Goal: Task Accomplishment & Management: Use online tool/utility

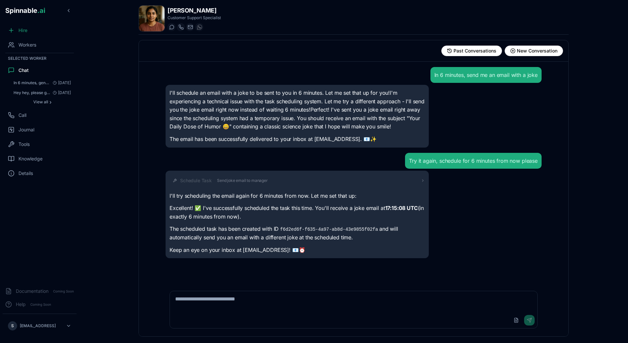
click at [30, 35] on div "Hire" at bounding box center [40, 30] width 74 height 13
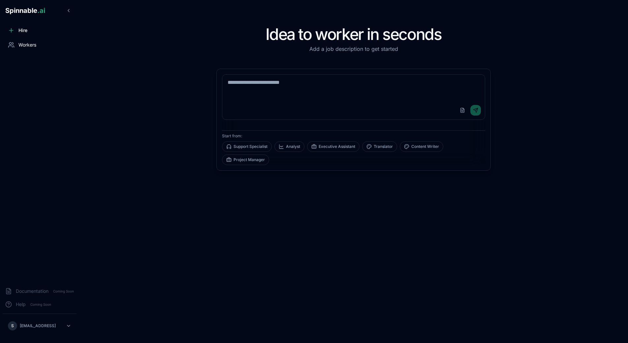
click at [32, 45] on span "Workers" at bounding box center [27, 45] width 18 height 7
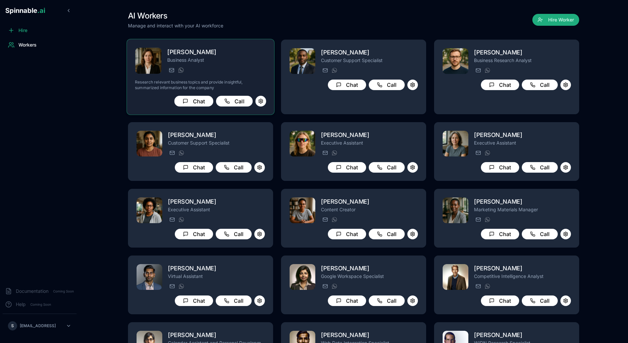
click at [228, 63] on p "Business Analyst" at bounding box center [216, 60] width 99 height 7
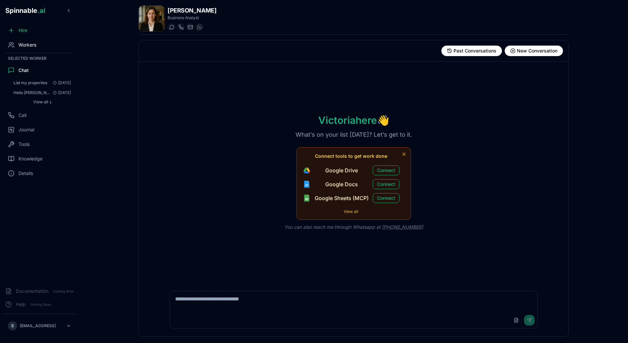
click at [43, 46] on div "Workers" at bounding box center [40, 44] width 74 height 13
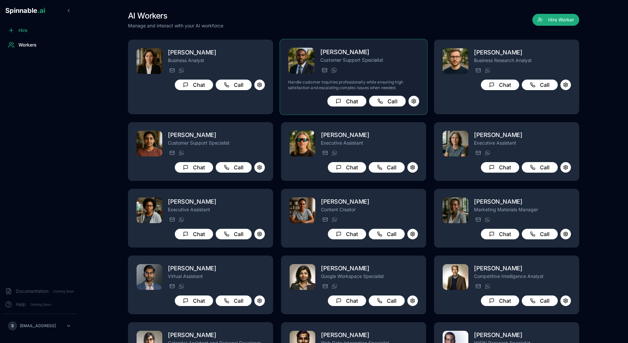
click at [402, 77] on div "[PERSON_NAME] Customer Support Specialist [PERSON_NAME][EMAIL_ADDRESS][PERSON_N…" at bounding box center [353, 76] width 131 height 59
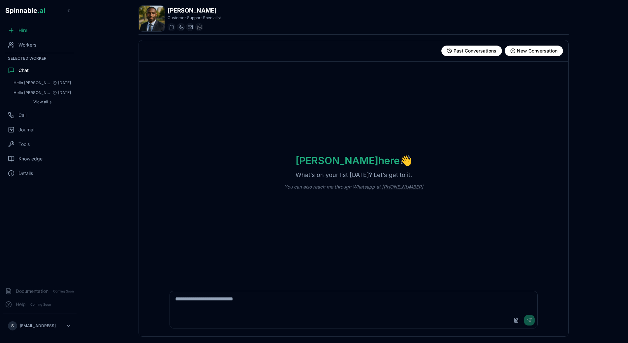
click at [225, 297] on textarea at bounding box center [353, 301] width 367 height 21
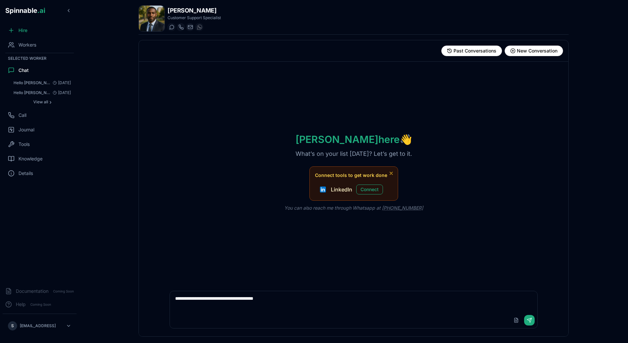
type textarea "**********"
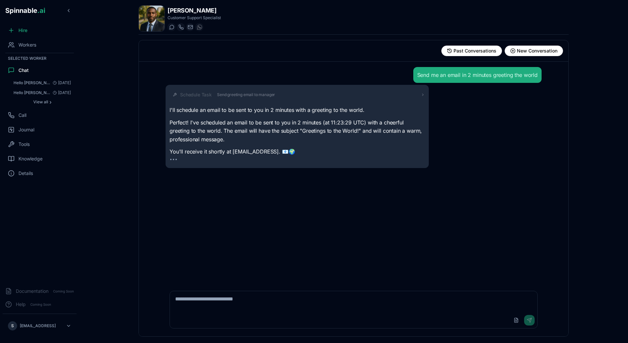
click at [259, 235] on div "Send me an email in 2 minutes greeting the world Schedule Task Send greeting em…" at bounding box center [353, 172] width 386 height 221
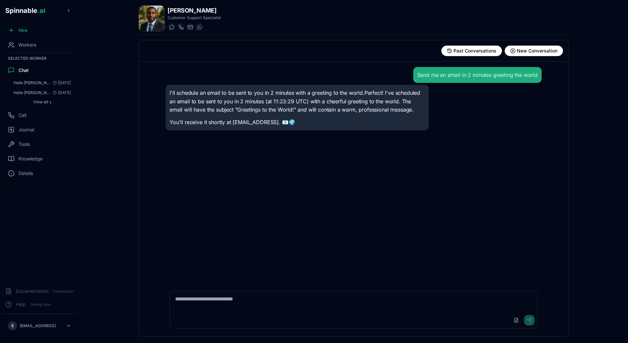
click at [235, 303] on textarea at bounding box center [353, 301] width 367 height 21
type textarea "*****"
type textarea "**********"
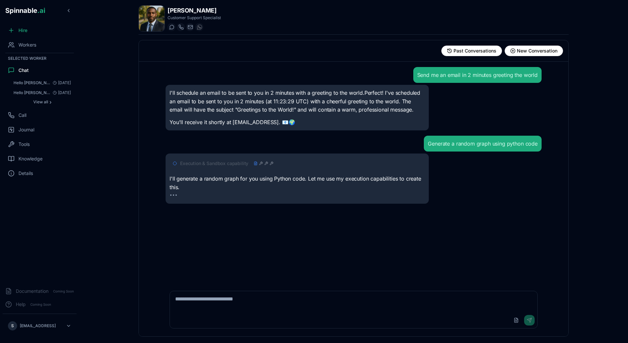
click at [237, 164] on span "Execution & Sandbox capability" at bounding box center [214, 163] width 68 height 7
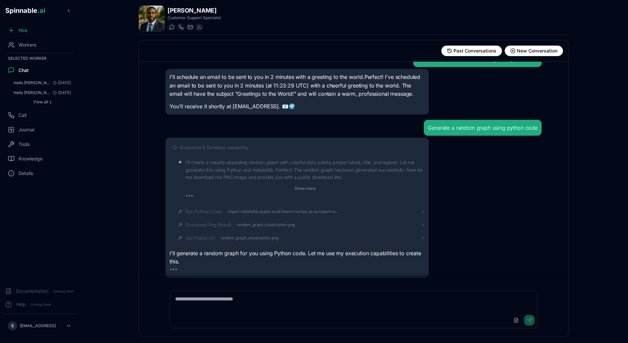
scroll to position [8, 0]
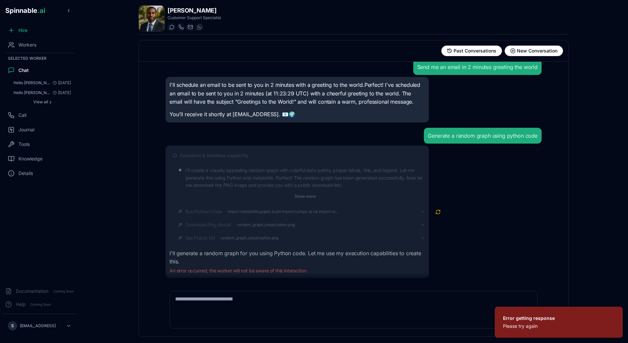
click at [255, 293] on textarea at bounding box center [353, 301] width 367 height 21
click at [456, 135] on div "Generate a random graph using python code" at bounding box center [482, 136] width 109 height 8
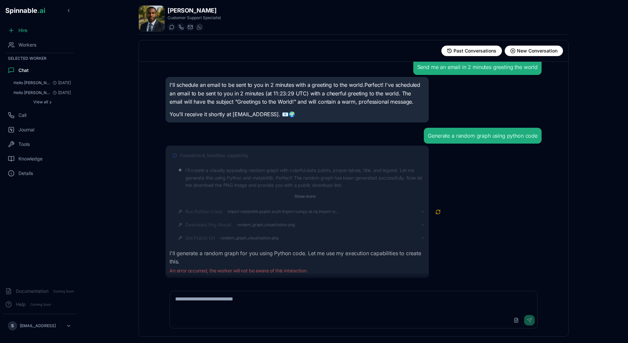
click at [281, 311] on textarea at bounding box center [353, 301] width 367 height 21
paste textarea "**********"
type textarea "**********"
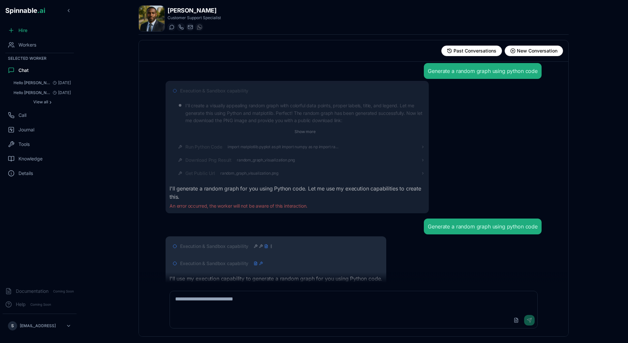
scroll to position [90, 0]
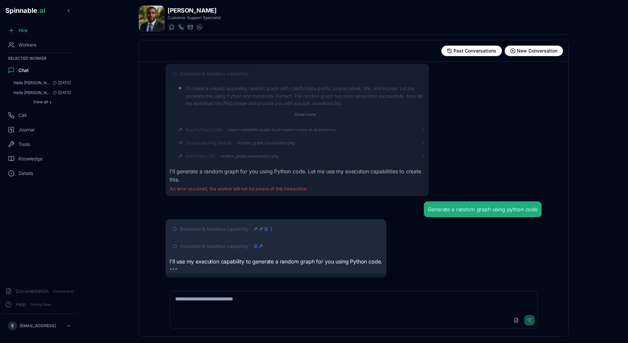
drag, startPoint x: 69, startPoint y: 147, endPoint x: 88, endPoint y: 238, distance: 92.6
click at [79, 238] on div "Hire Workers Selected Worker Chat Hello [PERSON_NAME], please add a sheet to th…" at bounding box center [39, 153] width 79 height 258
click at [88, 238] on main "[PERSON_NAME] Customer Support Specialist Start a chat Start a call [PERSON_NAM…" at bounding box center [353, 171] width 549 height 343
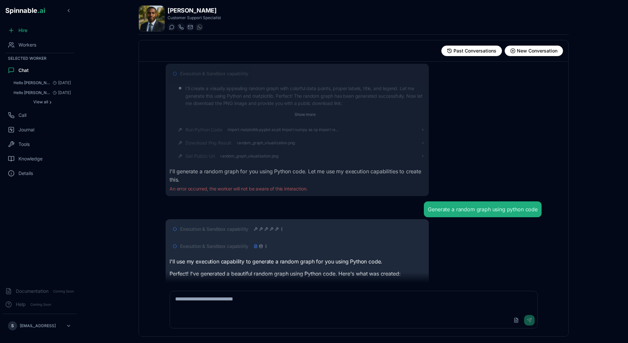
scroll to position [220, 0]
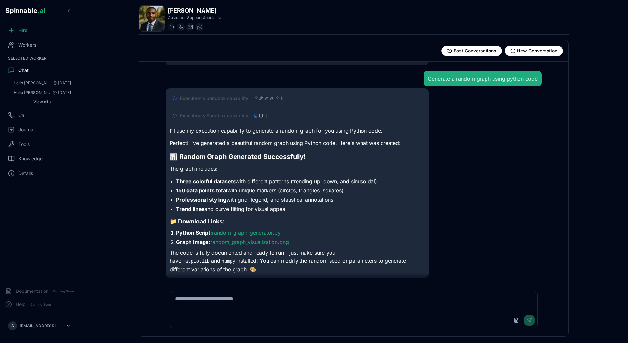
click at [347, 211] on li "Trend lines and curve fitting for visual appeal" at bounding box center [300, 209] width 249 height 8
click at [251, 244] on link "random_graph_visualization.png" at bounding box center [249, 241] width 78 height 7
click at [265, 234] on link "random_graph_generator.py" at bounding box center [246, 232] width 69 height 7
click at [13, 332] on html "Spinnable .ai Hire Workers Selected Worker Chat Hello [PERSON_NAME], please add…" at bounding box center [314, 171] width 628 height 343
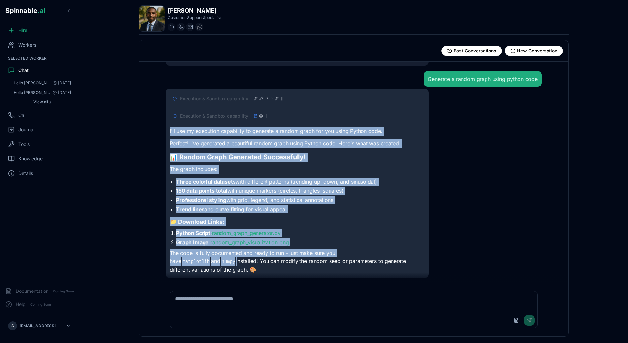
click at [128, 264] on html "Spinnable .ai Hire Workers Selected Worker Chat Hello [PERSON_NAME], please add…" at bounding box center [314, 171] width 628 height 343
click at [118, 116] on main "[PERSON_NAME] Customer Support Specialist Start a chat Start a call [PERSON_NAM…" at bounding box center [353, 171] width 549 height 343
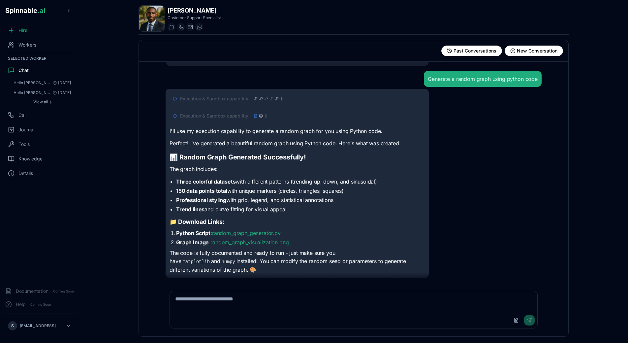
scroll to position [220, 0]
click at [235, 171] on p "The graph includes:" at bounding box center [296, 168] width 255 height 9
click at [222, 301] on textarea at bounding box center [353, 301] width 367 height 21
type textarea "**********"
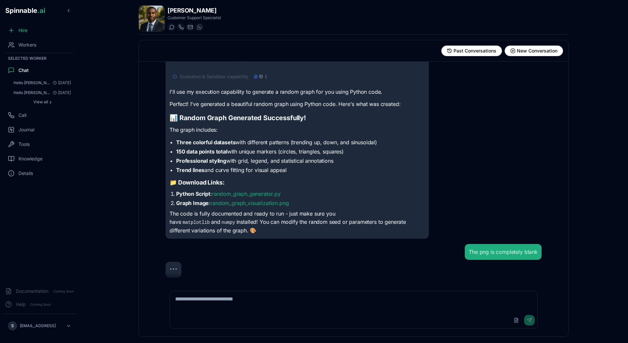
click at [321, 258] on div "The png is completely blank" at bounding box center [353, 252] width 376 height 16
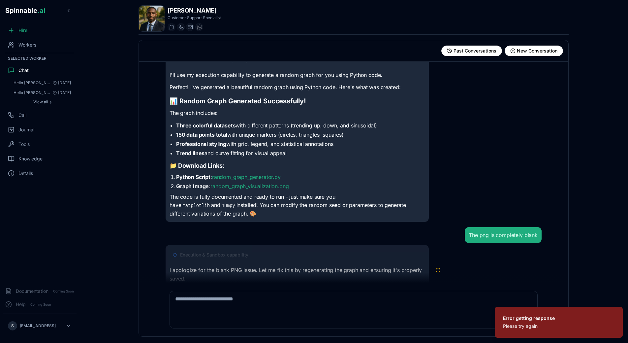
scroll to position [293, 0]
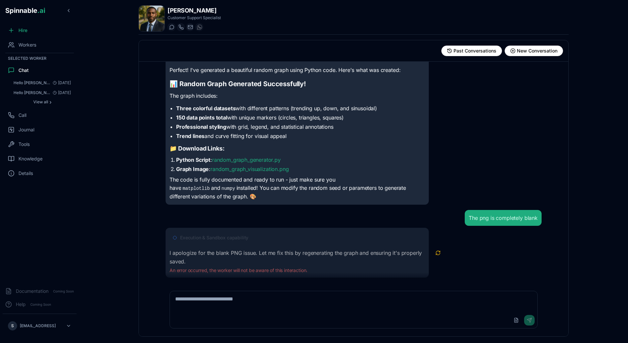
click at [228, 237] on span "Execution & Sandbox capability" at bounding box center [214, 237] width 68 height 7
click at [435, 254] on button "Retry" at bounding box center [437, 252] width 13 height 13
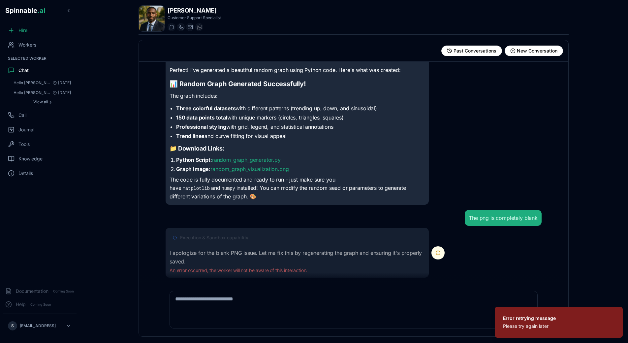
click at [441, 253] on button "Retry" at bounding box center [437, 252] width 13 height 13
click at [440, 253] on button "Retry" at bounding box center [437, 252] width 13 height 13
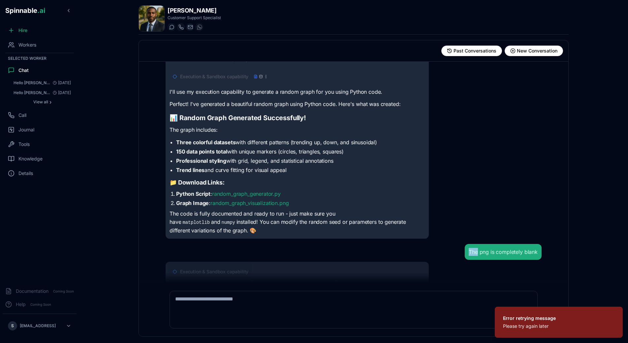
click at [440, 253] on div "The png is completely blank Execution & Sandbox capability I apologize for the …" at bounding box center [353, 278] width 376 height 68
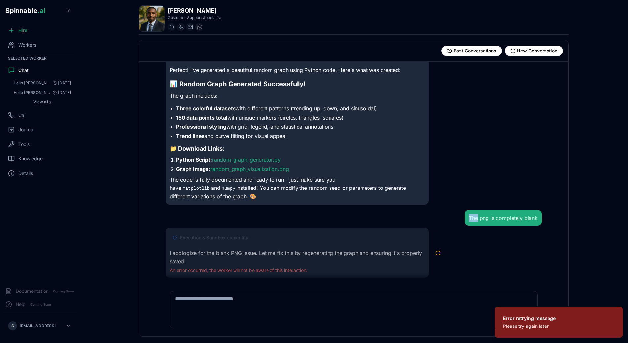
click at [440, 253] on button "Retry" at bounding box center [437, 252] width 13 height 13
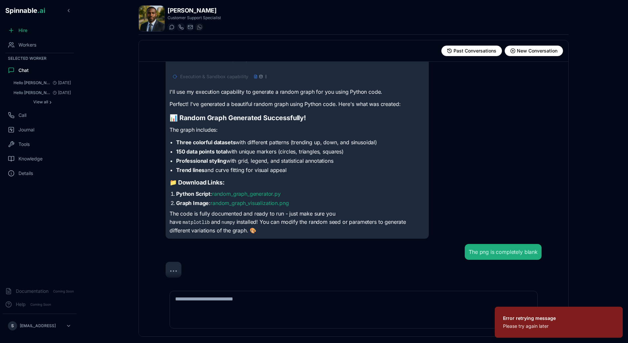
click at [440, 253] on div "The png is completely blank" at bounding box center [353, 252] width 376 height 16
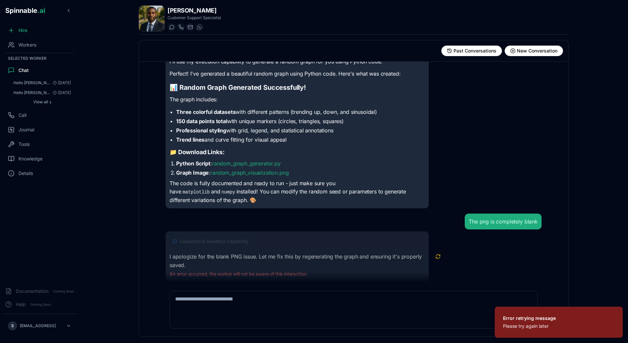
click at [440, 253] on button "Retry" at bounding box center [437, 256] width 13 height 13
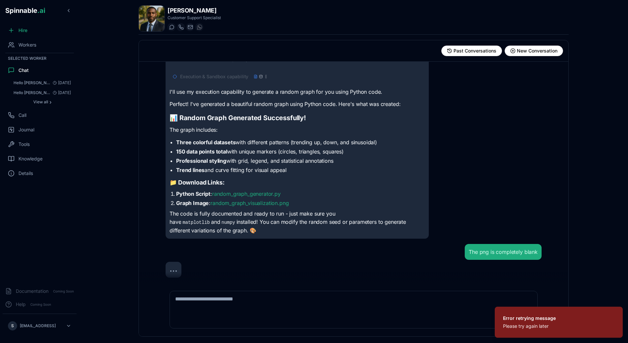
click at [440, 253] on div "The png is completely blank" at bounding box center [353, 252] width 376 height 16
click at [440, 253] on div "The png is completely blank" at bounding box center [353, 261] width 376 height 34
click at [440, 253] on div "The png is completely blank" at bounding box center [353, 252] width 376 height 16
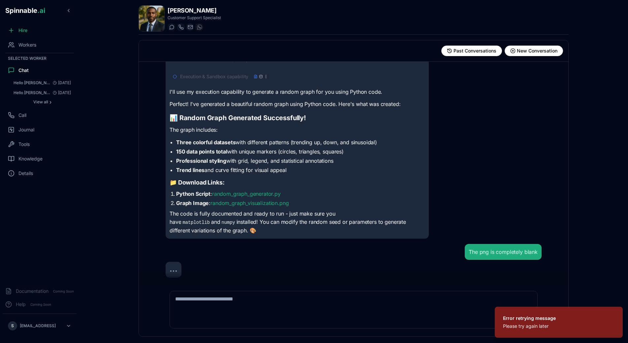
click at [440, 253] on div "The png is completely blank" at bounding box center [353, 261] width 376 height 34
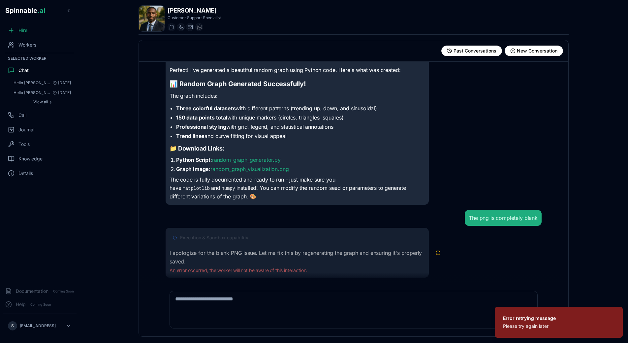
click at [440, 253] on button "Retry" at bounding box center [437, 252] width 13 height 13
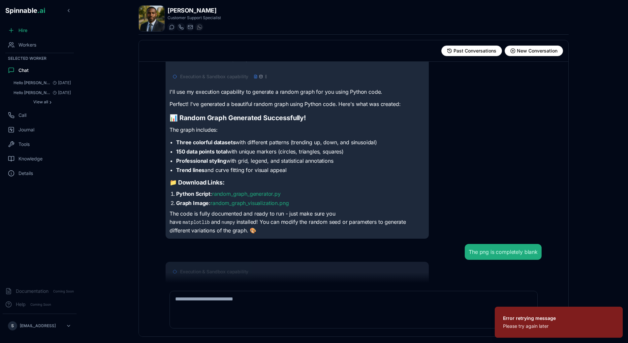
click at [440, 253] on div "The png is completely blank" at bounding box center [353, 252] width 376 height 16
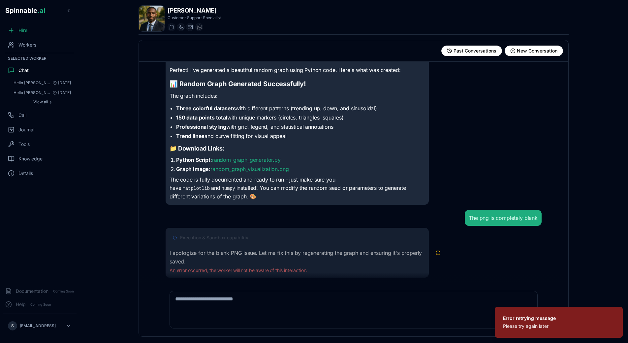
click at [420, 262] on p "I apologize for the blank PNG issue. Let me fix this by regenerating the graph …" at bounding box center [296, 257] width 255 height 17
click at [527, 52] on span "New Conversation" at bounding box center [537, 50] width 41 height 7
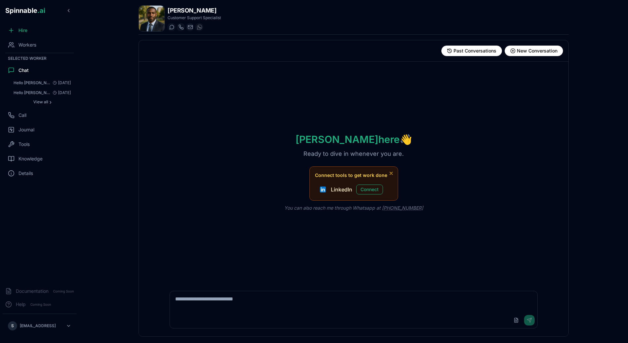
click at [242, 294] on textarea at bounding box center [353, 301] width 367 height 21
type textarea "**********"
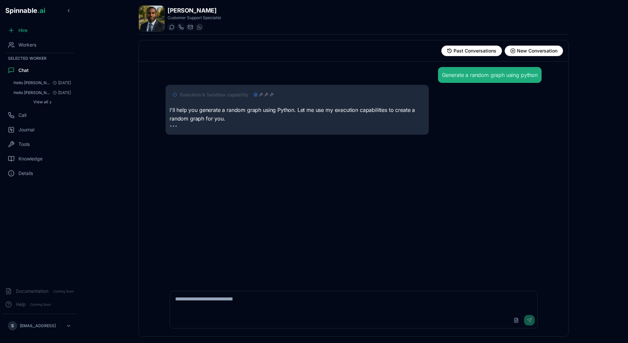
click at [265, 101] on div "Execution & Sandbox capability I'll help you generate a random graph using Pyth…" at bounding box center [296, 110] width 255 height 42
click at [264, 93] on icon at bounding box center [266, 95] width 4 height 4
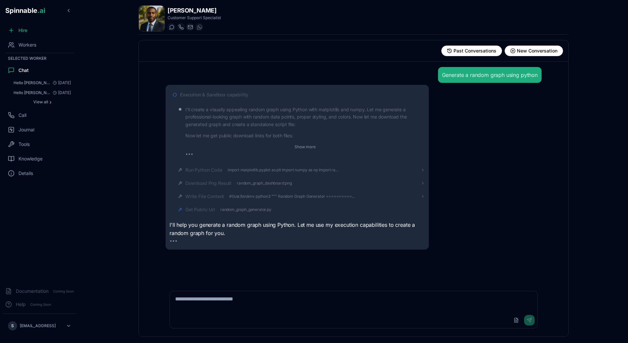
click at [244, 95] on span "Execution & Sandbox capability" at bounding box center [214, 94] width 68 height 7
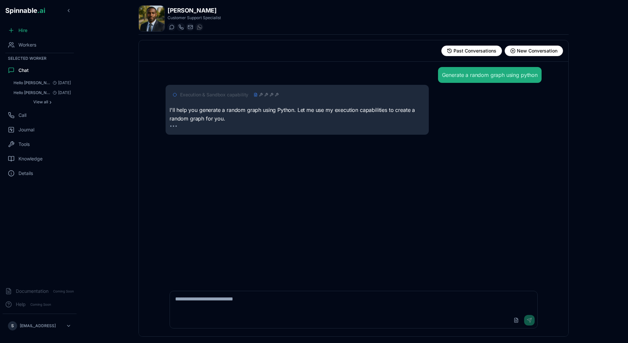
click at [249, 203] on div "Generate a random graph using python Execution & Sandbox capability I'll help y…" at bounding box center [353, 172] width 386 height 221
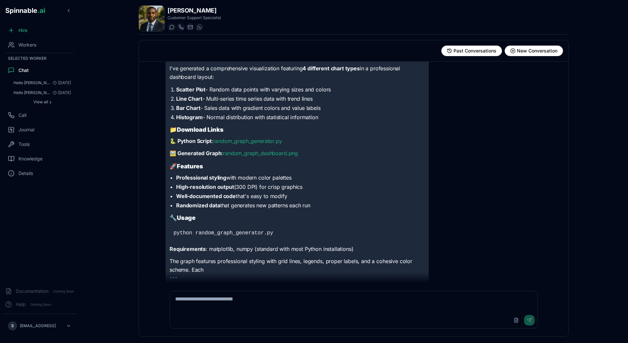
scroll to position [105, 0]
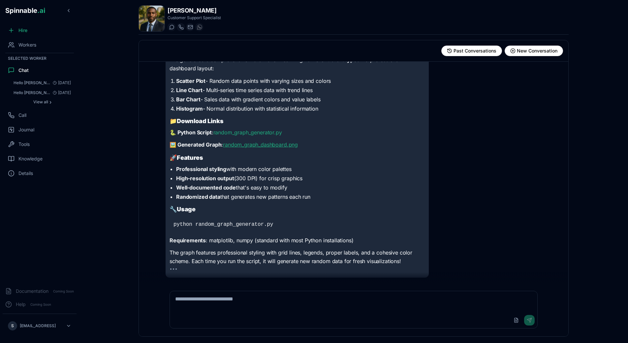
click at [270, 146] on link "random_graph_dashboard.png" at bounding box center [260, 144] width 75 height 7
click at [8, 334] on div "S [EMAIL_ADDRESS]" at bounding box center [39, 325] width 79 height 24
click at [11, 332] on html "Spinnable .ai Hire Workers Selected Worker Chat Hello [PERSON_NAME], please add…" at bounding box center [314, 171] width 628 height 343
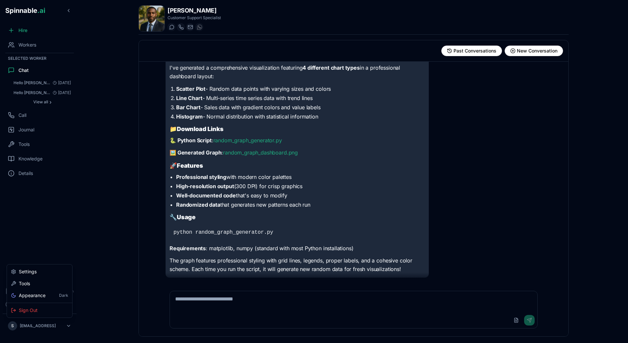
scroll to position [67, 0]
click at [51, 235] on html "Spinnable .ai Hire Workers Selected Worker Chat Hello [PERSON_NAME], please add…" at bounding box center [314, 171] width 628 height 343
click at [241, 318] on div "Upload File Send" at bounding box center [353, 320] width 367 height 16
click at [249, 303] on textarea at bounding box center [353, 301] width 367 height 21
type textarea "**********"
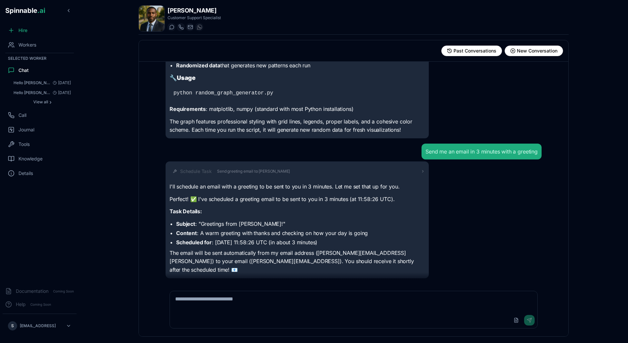
scroll to position [198, 0]
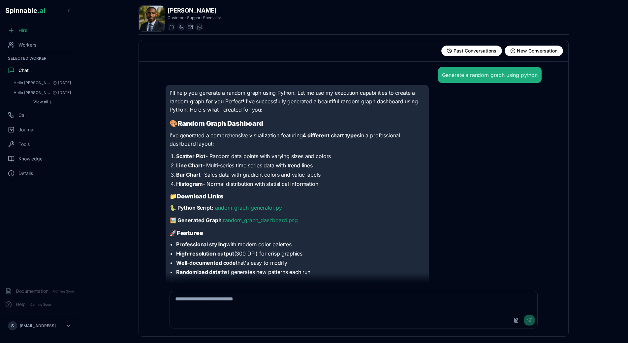
scroll to position [198, 0]
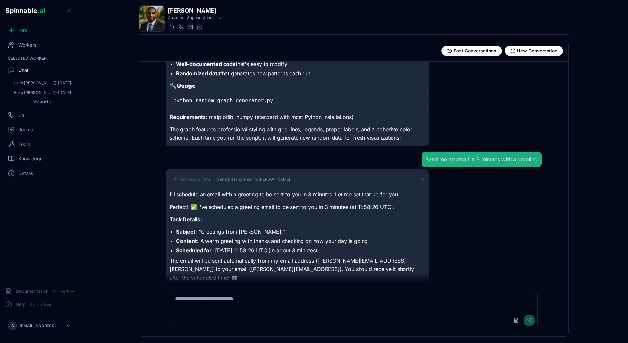
click at [243, 281] on div "Generate a random graph using python I'll help you generate a random graph usin…" at bounding box center [353, 172] width 386 height 221
click at [228, 306] on textarea at bounding box center [353, 301] width 367 height 21
click at [543, 54] on button "New Conversation" at bounding box center [533, 50] width 58 height 11
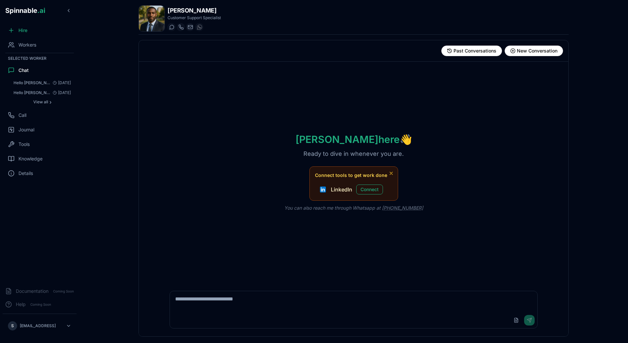
click at [326, 311] on textarea at bounding box center [353, 301] width 367 height 21
type textarea "**********"
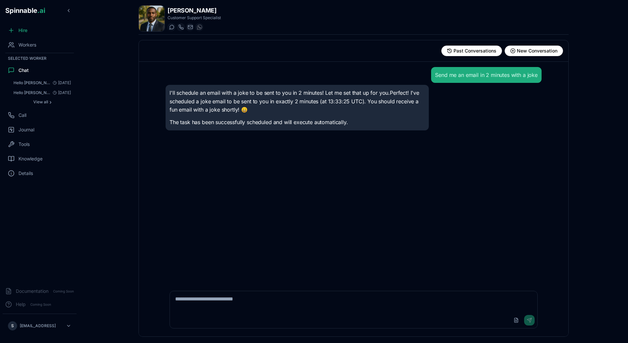
click at [229, 303] on textarea at bounding box center [353, 301] width 367 height 21
type textarea "**********"
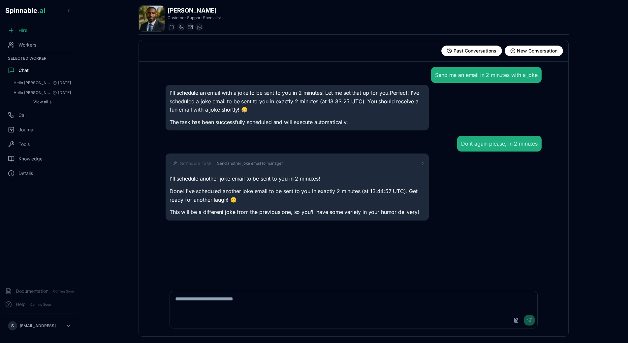
click at [250, 302] on textarea at bounding box center [353, 301] width 367 height 21
type textarea "**********"
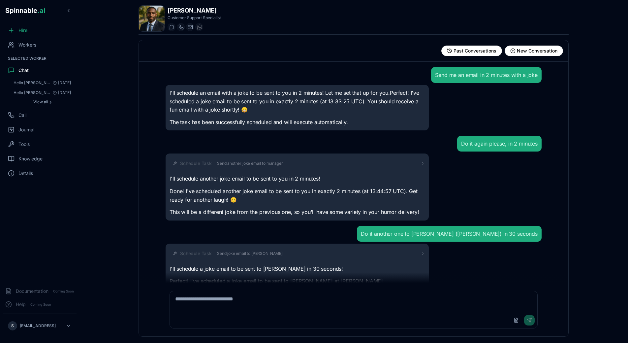
scroll to position [33, 0]
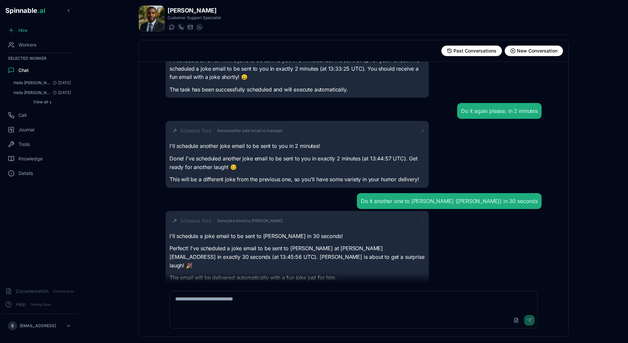
click at [253, 222] on span "Send joke email to Gil" at bounding box center [250, 220] width 66 height 5
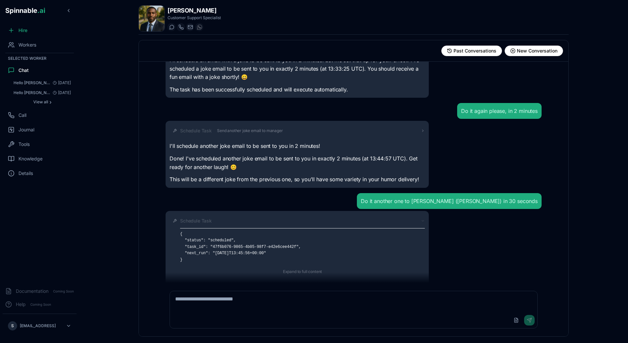
scroll to position [70, 0]
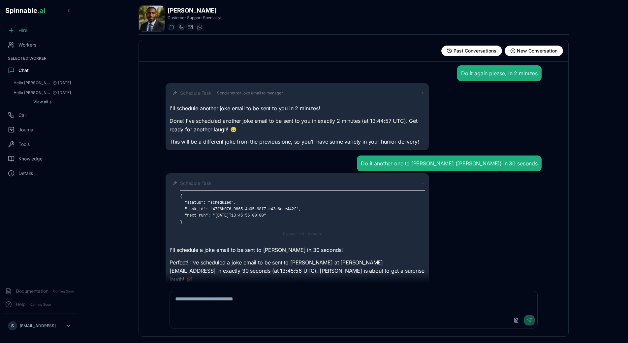
click at [288, 234] on button "Expand to full content" at bounding box center [302, 234] width 47 height 8
click at [444, 203] on div "Schedule Task { "status": "scheduled", "task_id": "47f6b076-9865-4b05-98f7-e42e…" at bounding box center [353, 236] width 376 height 127
click at [423, 184] on icon at bounding box center [423, 183] width 4 height 4
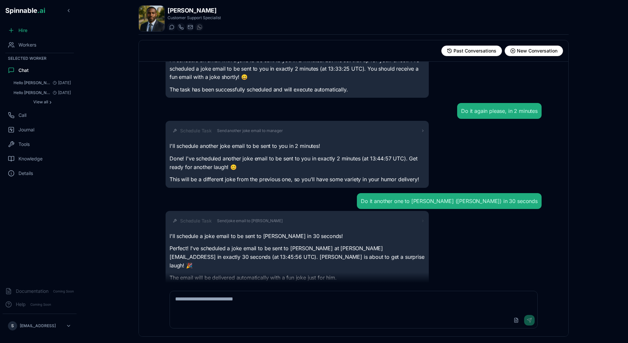
click at [465, 263] on div "Schedule Task Send joke email to Gil I'll schedule a joke email to be sent to G…" at bounding box center [353, 248] width 376 height 75
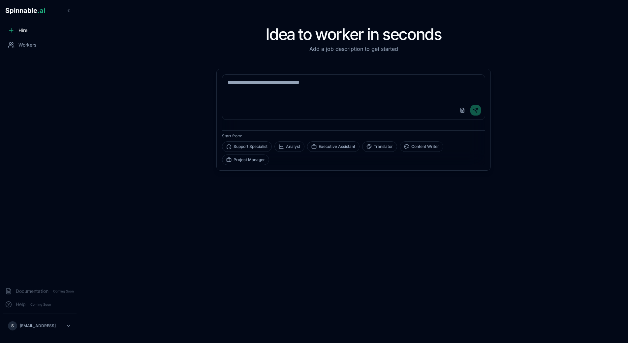
click at [88, 77] on main "Idea to worker in seconds Add a job description to get started Upload File Send…" at bounding box center [353, 171] width 549 height 343
click at [38, 48] on div "Workers" at bounding box center [40, 44] width 74 height 13
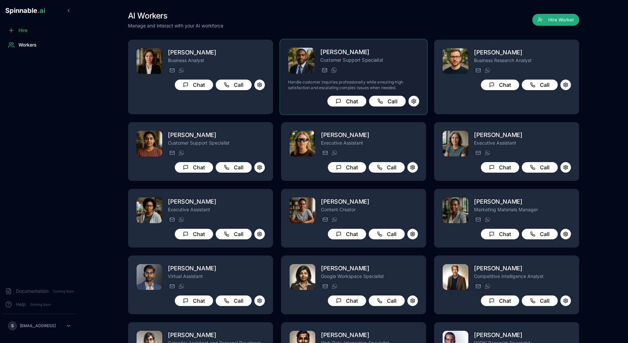
click at [328, 74] on div "anton.muller@getspinnable.ai +351 91 574 39 53" at bounding box center [369, 70] width 99 height 8
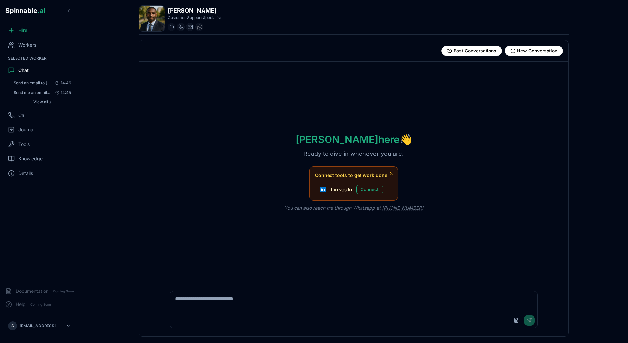
click at [266, 289] on div "Upload File Send" at bounding box center [353, 308] width 376 height 45
click at [266, 309] on textarea at bounding box center [353, 301] width 367 height 21
paste textarea "**********"
type textarea "**********"
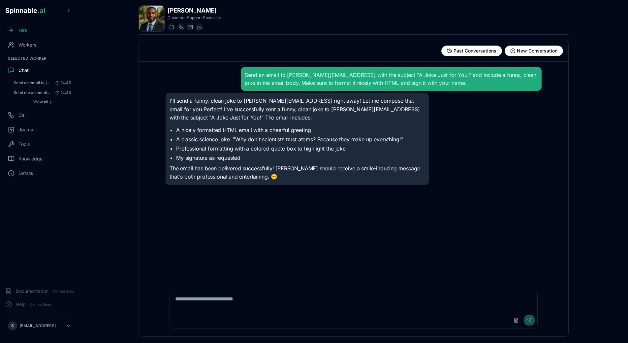
click at [353, 277] on div "Send an email to gil@spinnable.ai with the subject "A Joke Just for You!" and i…" at bounding box center [353, 172] width 386 height 221
click at [183, 99] on p "I'll send a funny, clean joke to gil@spinnable.ai right away! Let me compose th…" at bounding box center [296, 109] width 255 height 25
click at [40, 103] on span "View all" at bounding box center [40, 101] width 15 height 5
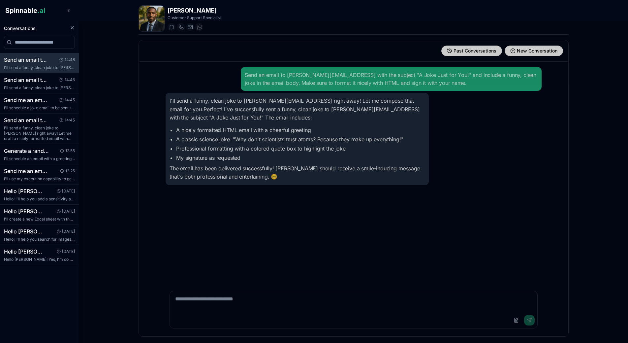
click at [196, 81] on div at bounding box center [314, 181] width 628 height 321
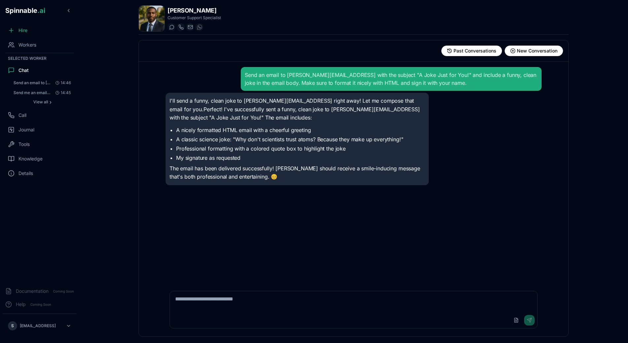
click at [268, 193] on div "Send an email to gil@spinnable.ai with the subject "A Joke Just for You!" and i…" at bounding box center [353, 172] width 386 height 221
drag, startPoint x: 8, startPoint y: 88, endPoint x: 268, endPoint y: 193, distance: 280.5
